Goal: Transaction & Acquisition: Book appointment/travel/reservation

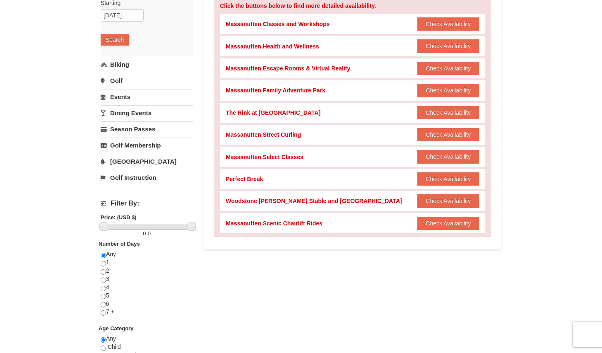
scroll to position [83, 0]
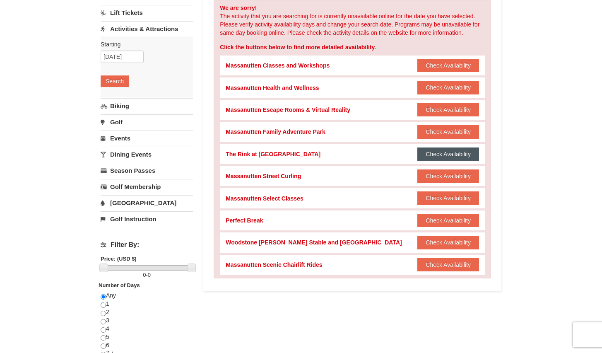
click at [435, 154] on button "Check Availability" at bounding box center [449, 153] width 62 height 13
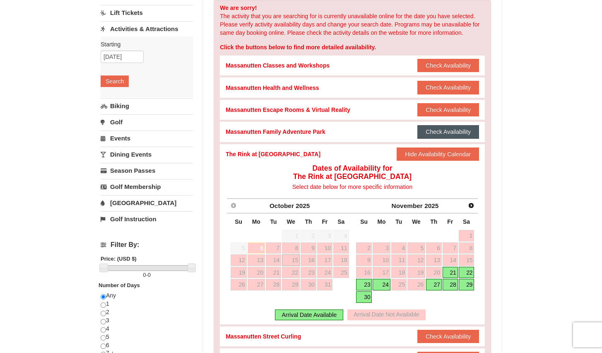
click at [441, 132] on button "Check Availability" at bounding box center [449, 131] width 62 height 13
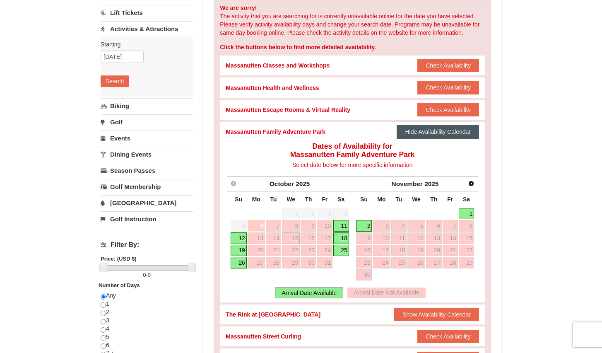
click at [438, 136] on button "Hide Availability Calendar" at bounding box center [438, 131] width 82 height 13
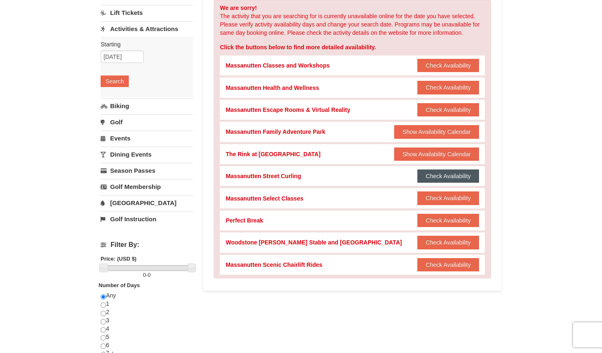
click at [442, 179] on button "Check Availability" at bounding box center [449, 175] width 62 height 13
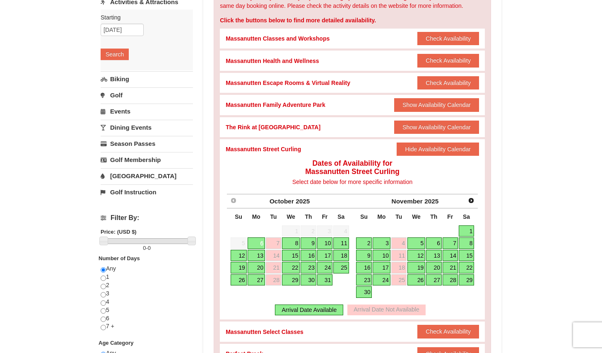
scroll to position [124, 0]
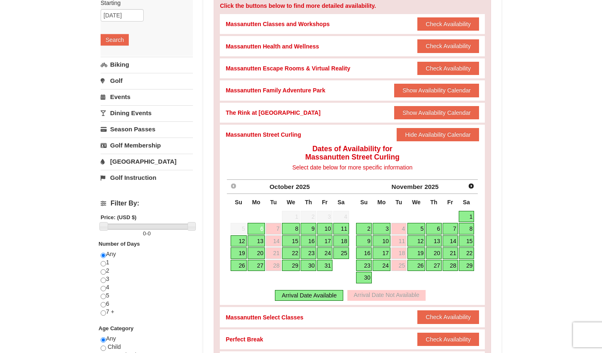
click at [293, 240] on link "15" at bounding box center [291, 241] width 18 height 12
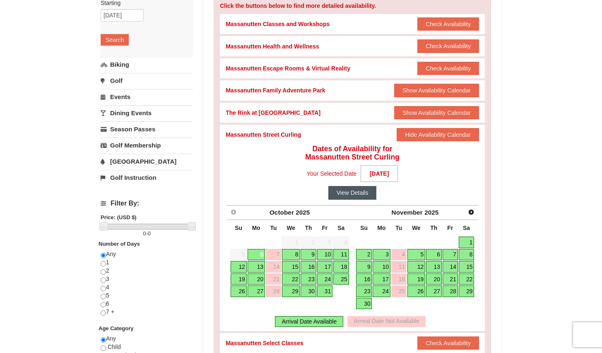
click at [366, 198] on button "View Details" at bounding box center [353, 192] width 48 height 13
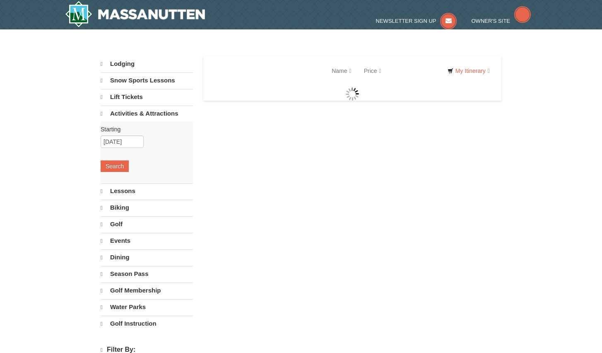
select select "10"
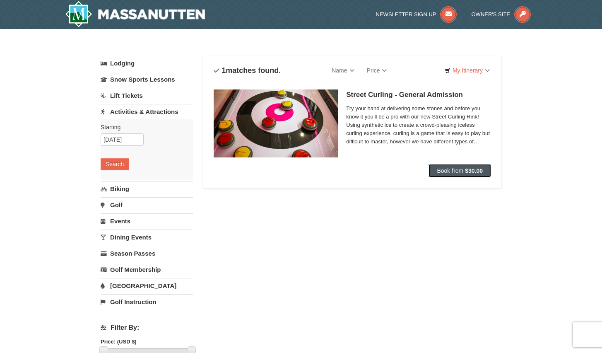
click at [439, 171] on span "Book from" at bounding box center [450, 170] width 27 height 7
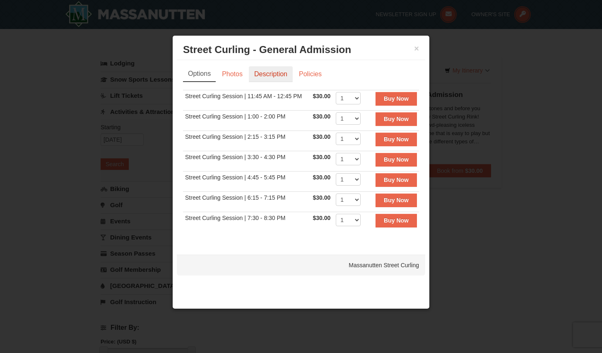
click at [275, 77] on link "Description" at bounding box center [271, 74] width 44 height 16
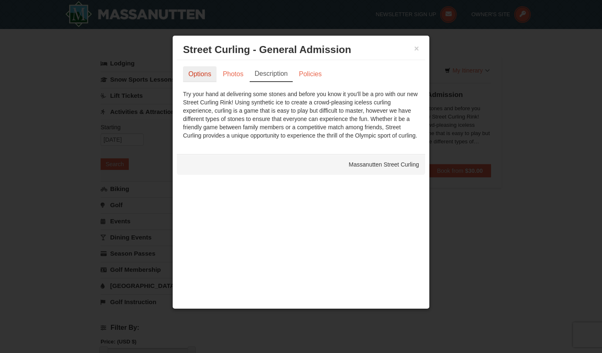
click at [198, 80] on link "Options" at bounding box center [200, 74] width 34 height 16
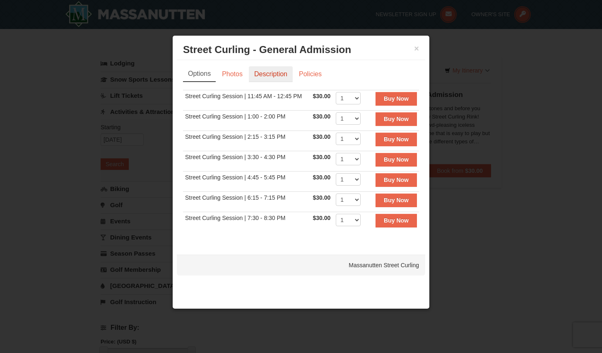
click at [283, 70] on link "Description" at bounding box center [271, 74] width 44 height 16
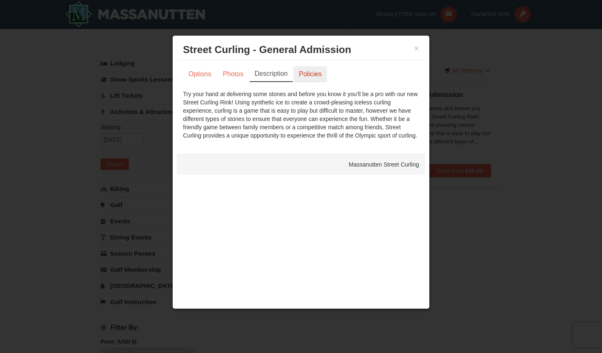
click at [312, 76] on link "Policies" at bounding box center [311, 74] width 34 height 16
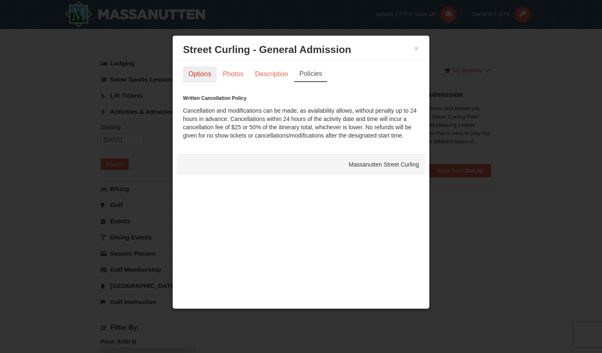
click at [204, 76] on link "Options" at bounding box center [200, 74] width 34 height 16
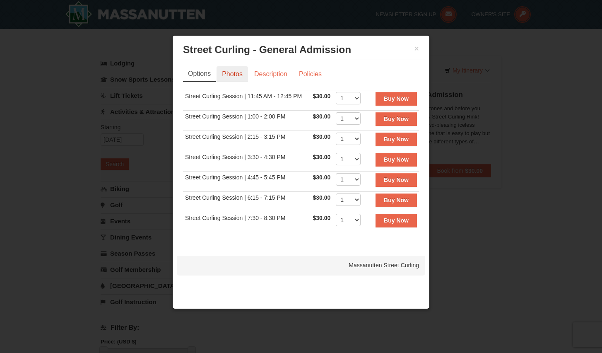
click at [229, 73] on link "Photos" at bounding box center [232, 74] width 31 height 16
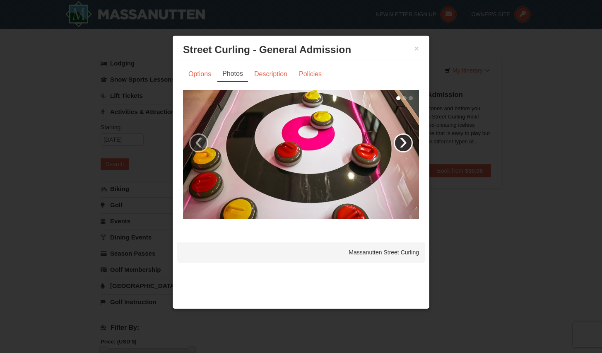
click at [400, 143] on link "›" at bounding box center [403, 142] width 19 height 19
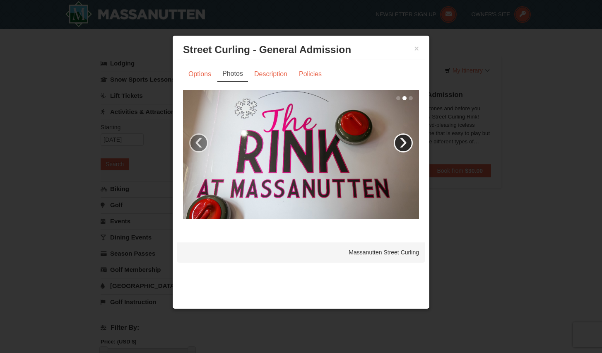
click at [401, 143] on link "›" at bounding box center [403, 142] width 19 height 19
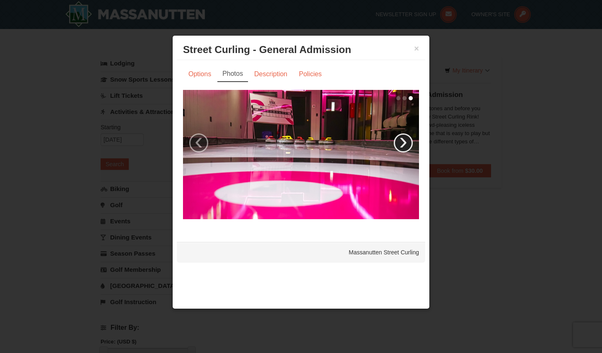
click at [401, 145] on link "›" at bounding box center [403, 142] width 19 height 19
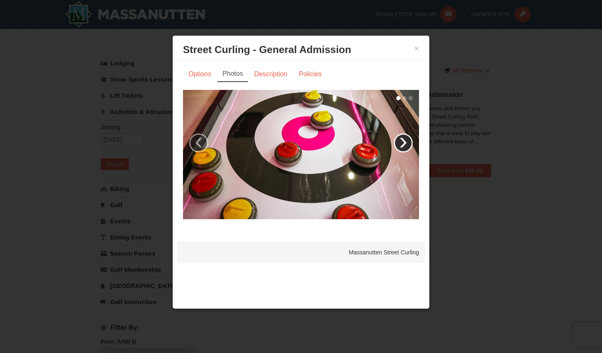
click at [401, 145] on link "›" at bounding box center [403, 142] width 19 height 19
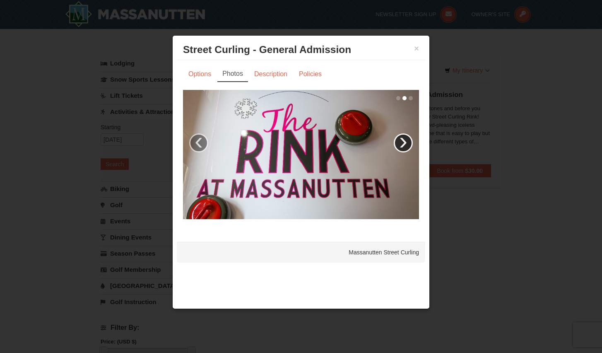
click at [400, 146] on link "›" at bounding box center [403, 142] width 19 height 19
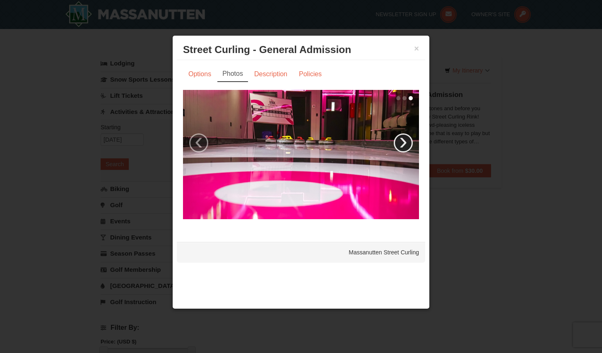
click at [399, 146] on link "›" at bounding box center [403, 142] width 19 height 19
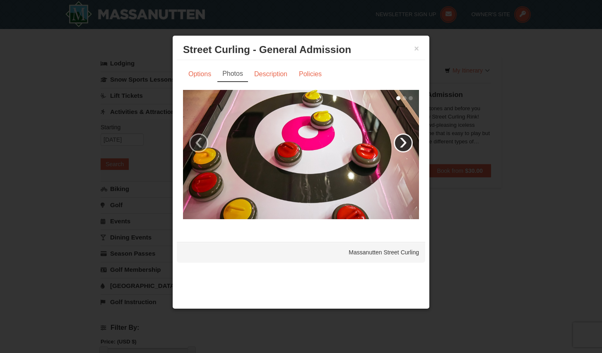
click at [399, 146] on link "›" at bounding box center [403, 142] width 19 height 19
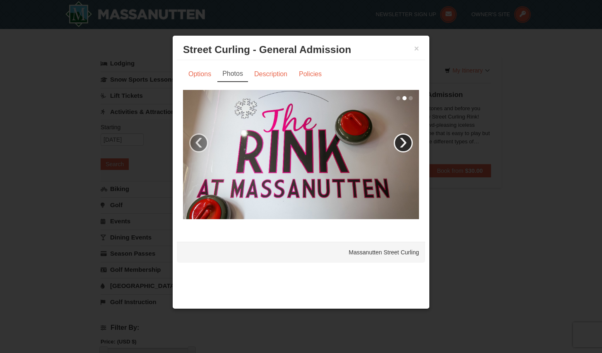
click at [399, 146] on link "›" at bounding box center [403, 142] width 19 height 19
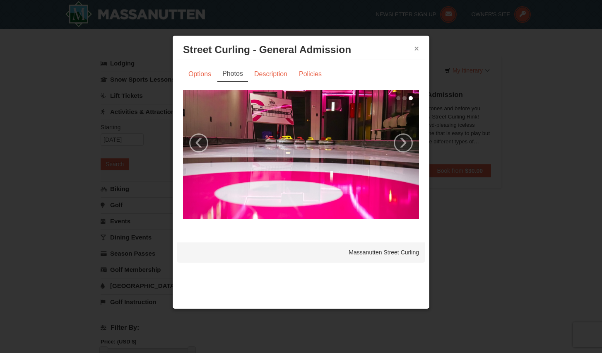
click at [415, 50] on button "×" at bounding box center [416, 48] width 5 height 8
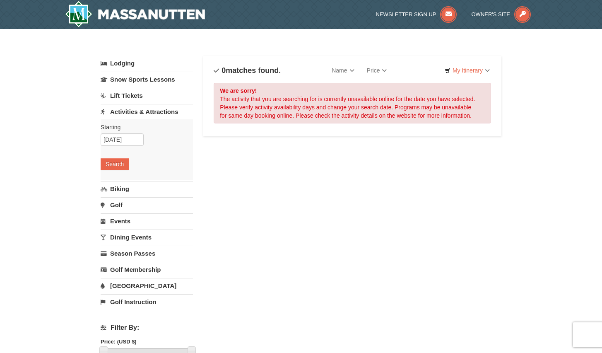
click at [127, 191] on link "Biking" at bounding box center [147, 188] width 92 height 15
click at [121, 183] on button "Search" at bounding box center [115, 180] width 28 height 12
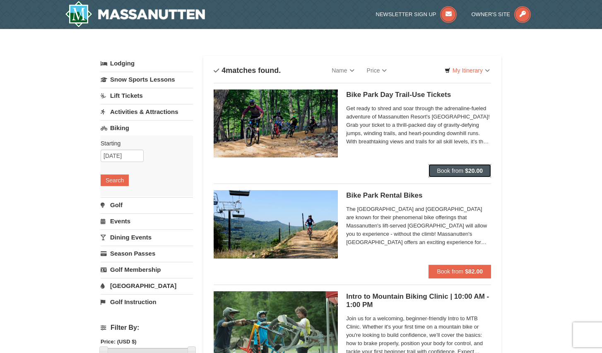
click at [462, 169] on span "Book from" at bounding box center [450, 170] width 27 height 7
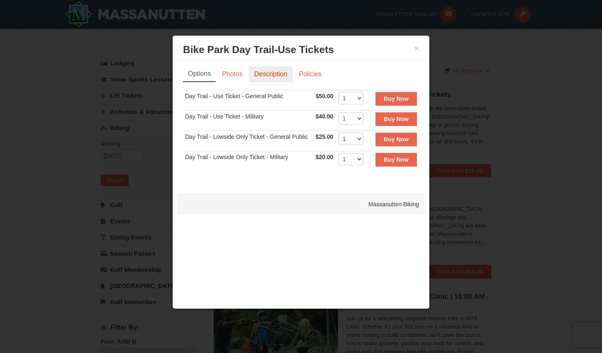
click at [281, 69] on link "Description" at bounding box center [271, 74] width 44 height 16
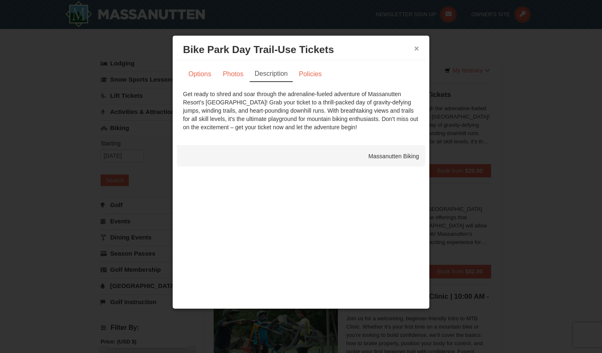
click at [417, 49] on button "×" at bounding box center [416, 48] width 5 height 8
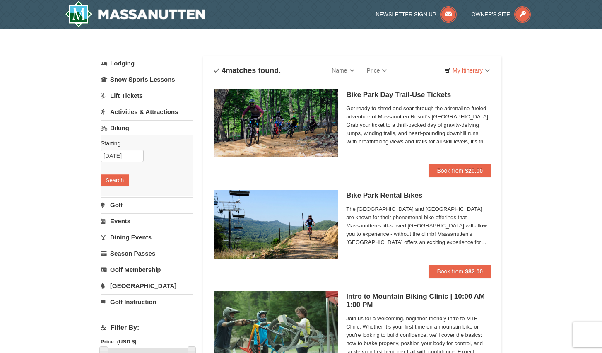
click at [527, 158] on div "× Categories List Filter My Itinerary Questions? 1-540-289-9441 Lodging Arrival…" at bounding box center [301, 286] width 602 height 515
